Goal: Task Accomplishment & Management: Manage account settings

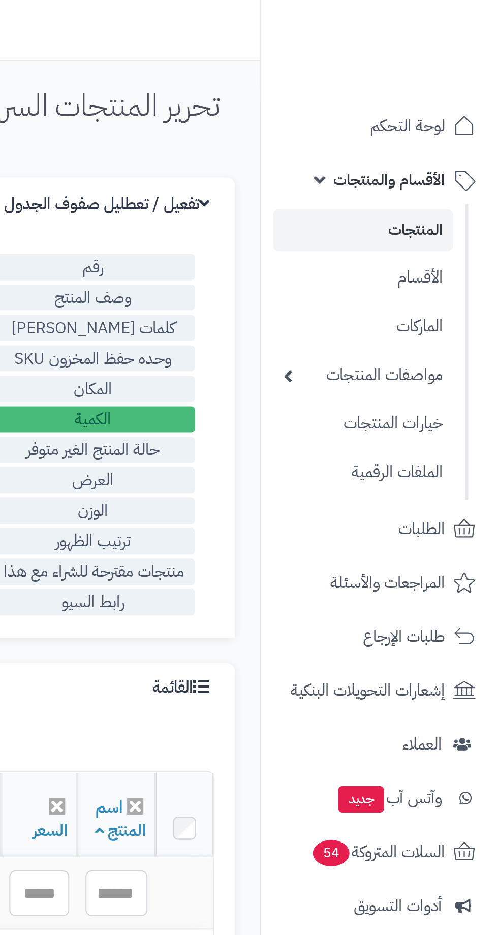
scroll to position [0, -3]
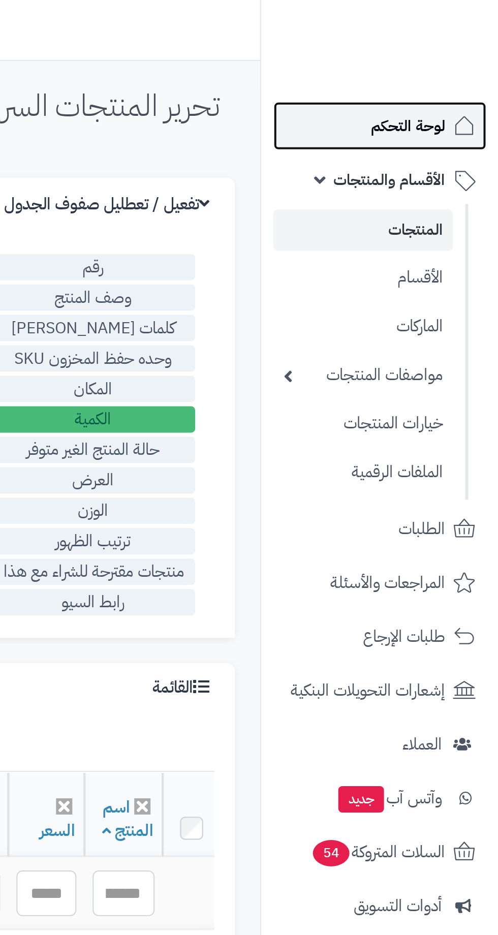
click at [454, 67] on span "لوحة التحكم" at bounding box center [452, 63] width 37 height 14
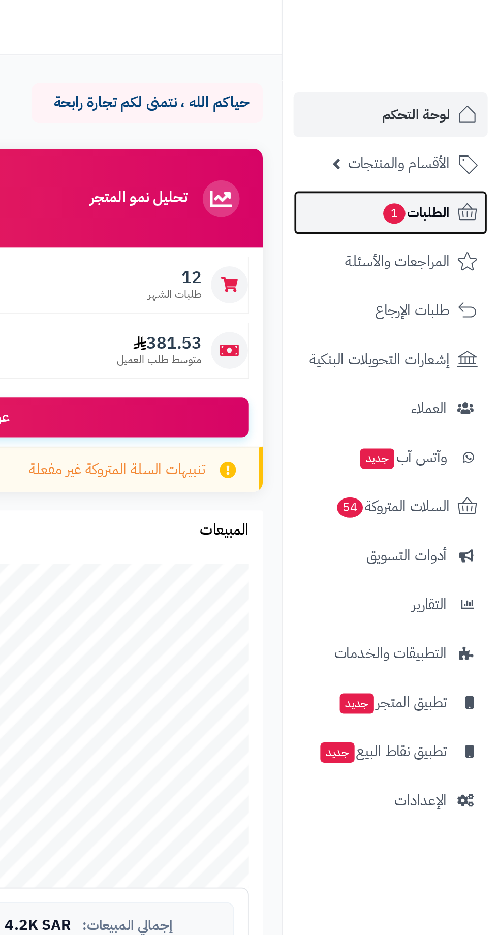
click at [456, 119] on span "الطلبات 1" at bounding box center [452, 117] width 38 height 14
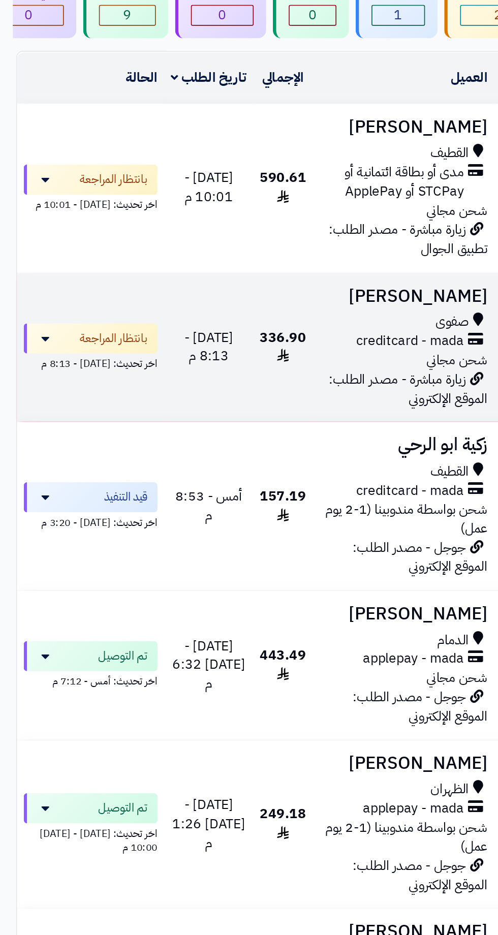
click at [197, 313] on div "صفوى" at bounding box center [246, 319] width 102 height 12
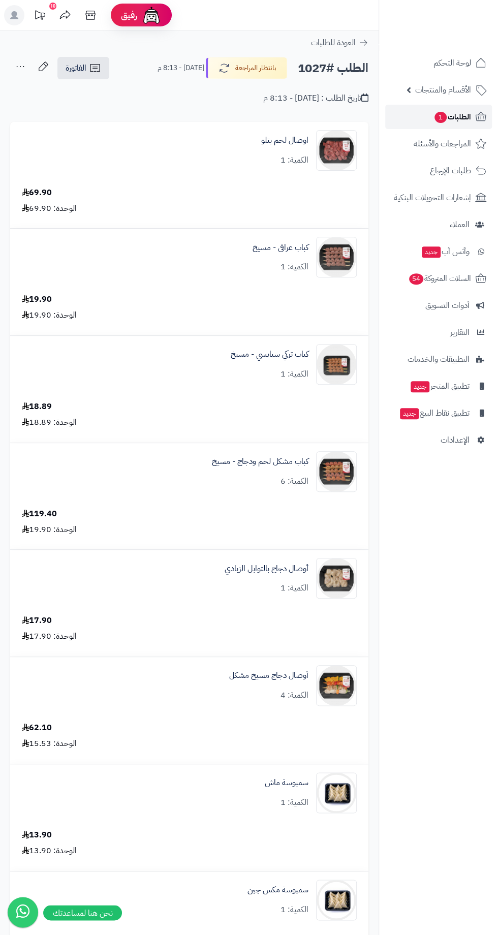
click at [442, 117] on span "1" at bounding box center [440, 117] width 12 height 11
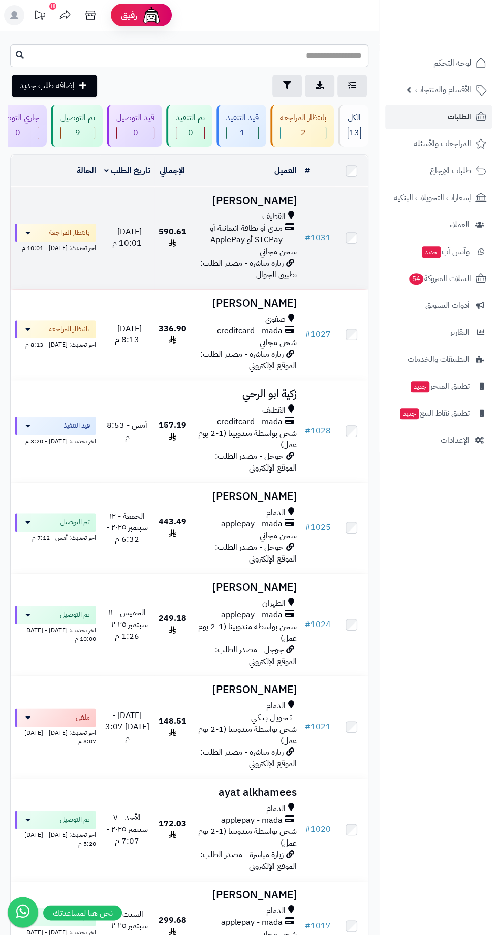
click at [237, 226] on span "مدى أو بطاقة ائتمانية أو STCPay أو ApplePay" at bounding box center [239, 234] width 88 height 23
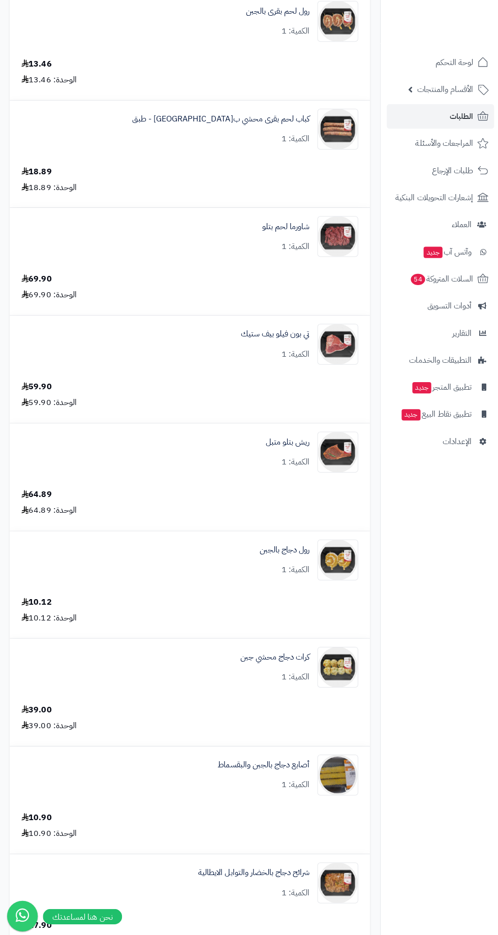
scroll to position [342, 0]
